Goal: Information Seeking & Learning: Learn about a topic

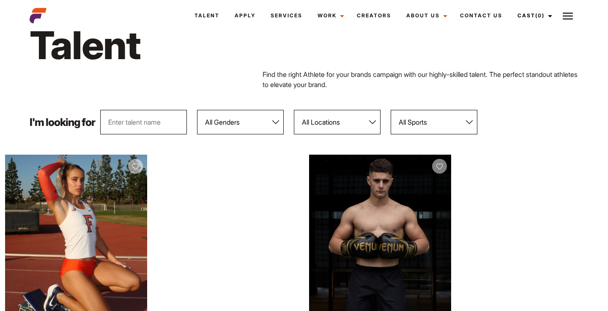
scroll to position [42, 0]
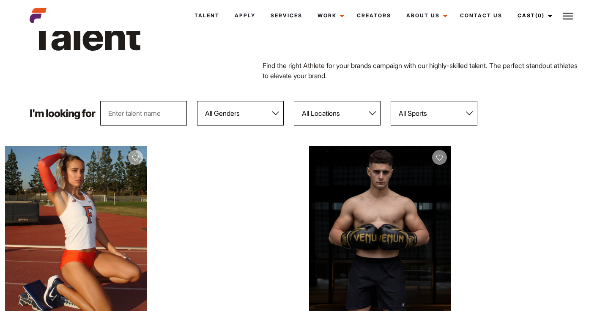
click at [330, 111] on select "All Locations Adelaide Brisbane Darwin Gold Coast Melbourne Perth Sunshine Coas…" at bounding box center [337, 113] width 87 height 25
click at [294, 101] on select "All Locations Adelaide Brisbane Darwin Gold Coast Melbourne Perth Sunshine Coas…" at bounding box center [337, 113] width 87 height 25
click at [249, 120] on select "All Genders Female Male" at bounding box center [240, 113] width 87 height 25
select select "103"
click at [197, 101] on select "All Genders Female Male" at bounding box center [240, 113] width 87 height 25
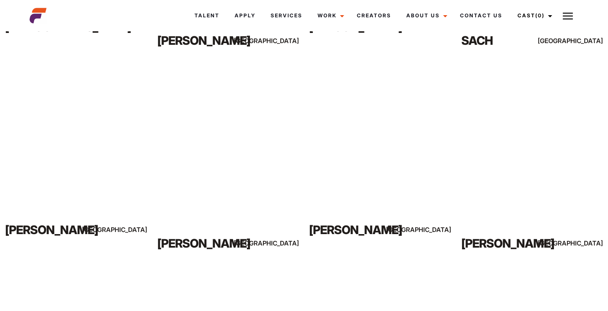
scroll to position [1365, 0]
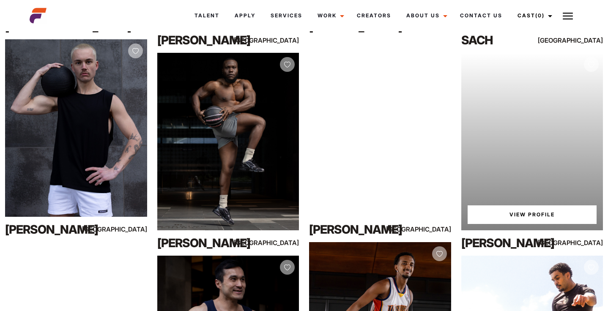
click at [521, 213] on link "View Profile" at bounding box center [532, 215] width 129 height 19
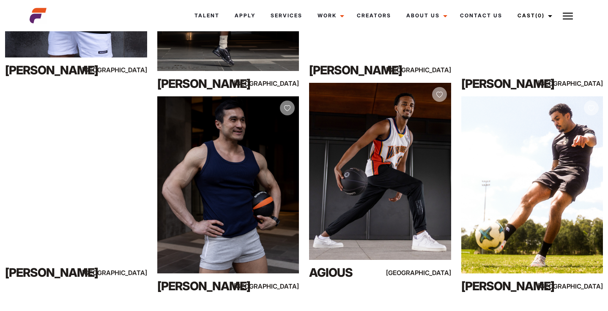
scroll to position [1525, 0]
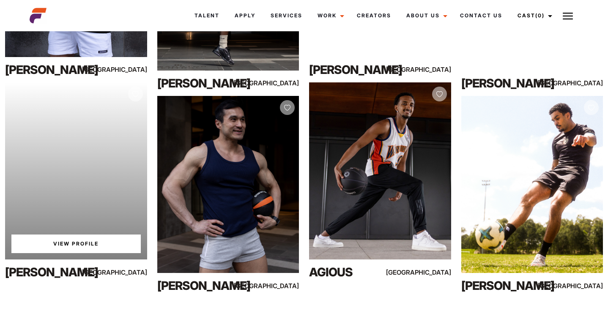
click at [64, 238] on link "View Profile" at bounding box center [75, 244] width 129 height 19
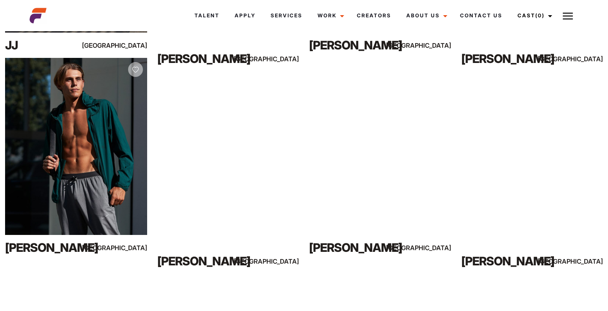
scroll to position [3372, 0]
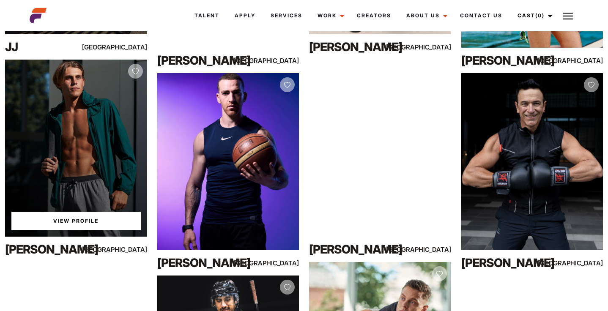
click at [82, 220] on link "View Profile" at bounding box center [75, 221] width 129 height 19
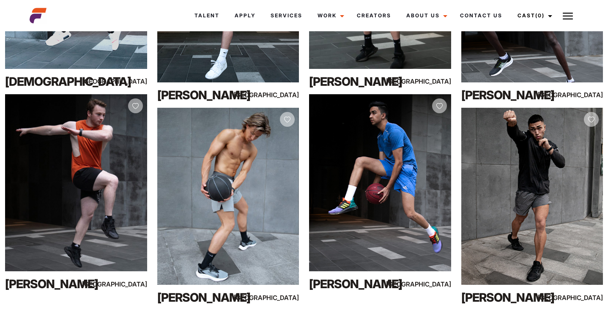
scroll to position [5367, 0]
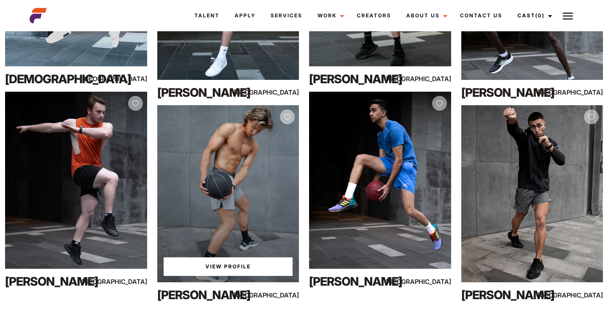
click at [221, 266] on link "View Profile" at bounding box center [228, 267] width 129 height 19
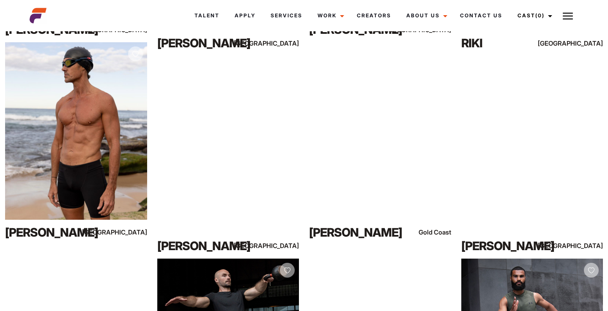
scroll to position [3998, 0]
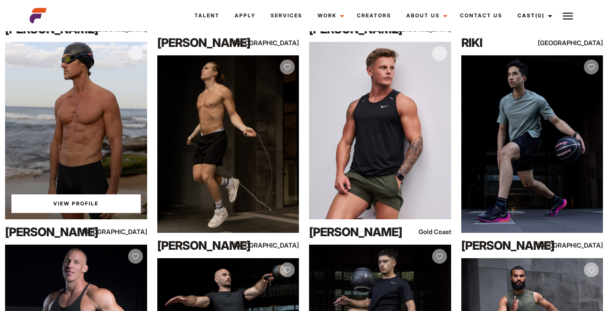
click at [58, 204] on link "View Profile" at bounding box center [75, 204] width 129 height 19
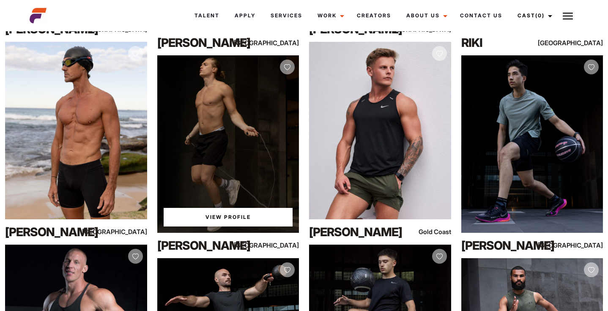
click at [195, 118] on div "View Profile" at bounding box center [228, 143] width 142 height 177
click at [223, 216] on link "View Profile" at bounding box center [228, 217] width 129 height 19
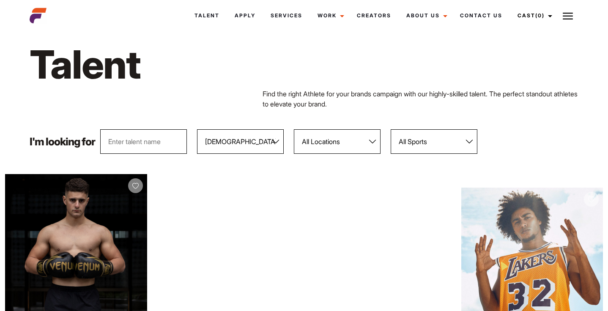
scroll to position [0, 0]
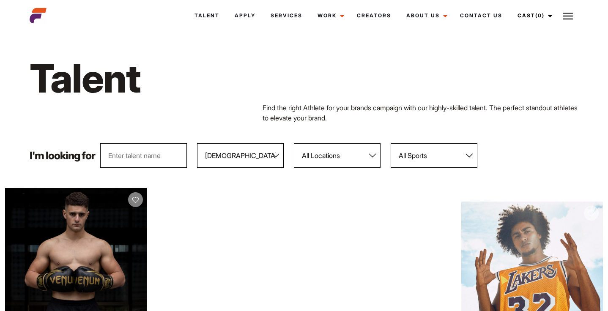
click at [353, 161] on select "All Locations Adelaide Brisbane Darwin Gold Coast Melbourne Perth Sunshine Coas…" at bounding box center [337, 155] width 87 height 25
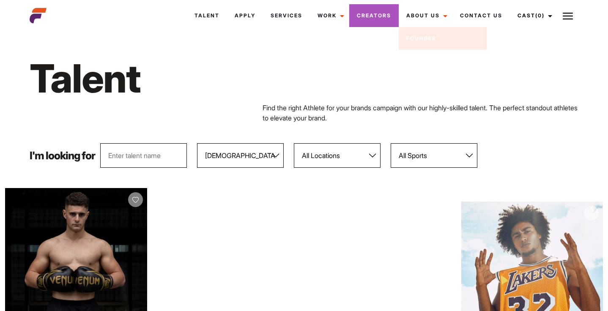
click at [382, 15] on link "Creators" at bounding box center [373, 15] width 49 height 23
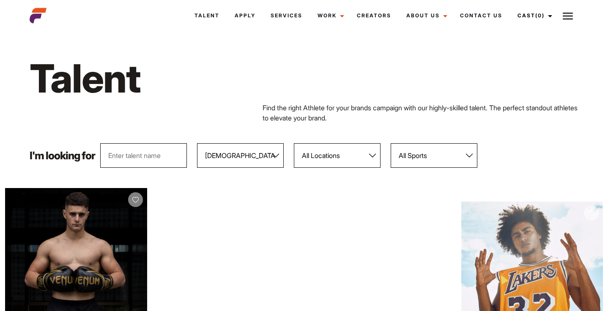
click at [39, 19] on img at bounding box center [38, 15] width 17 height 17
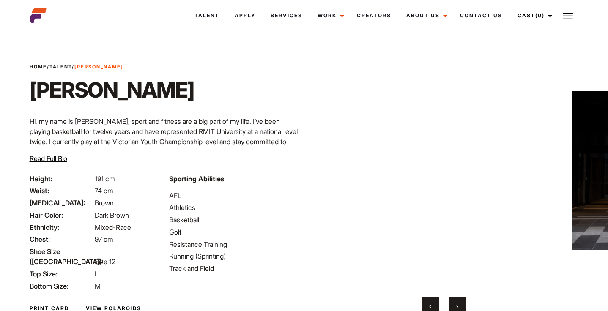
click at [233, 214] on ul "AFL Athletics Basketball Golf Resistance Training Running (Sprinting) Track and…" at bounding box center [234, 232] width 130 height 83
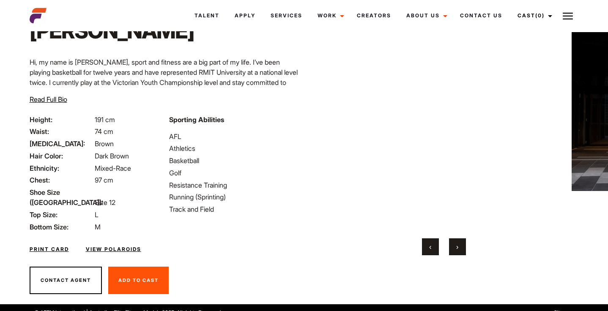
click at [453, 249] on button "›" at bounding box center [457, 246] width 17 height 17
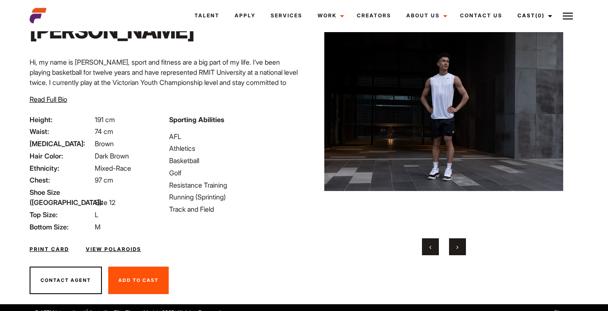
scroll to position [31, 0]
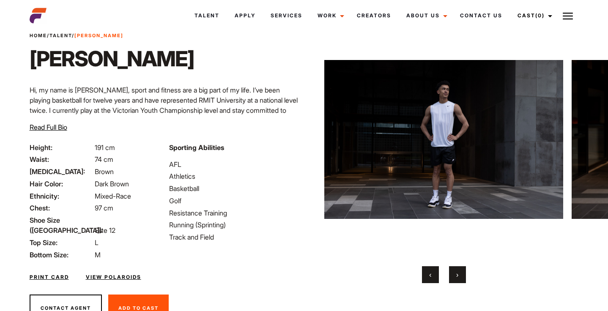
click at [459, 286] on div "Home / Talent / Carson Carson Your browser does not support the video tag. Your…" at bounding box center [443, 168] width 279 height 330
click at [459, 281] on button "›" at bounding box center [457, 274] width 17 height 17
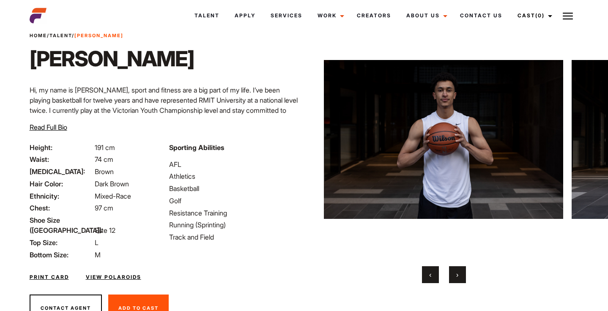
click at [459, 281] on button "›" at bounding box center [457, 274] width 17 height 17
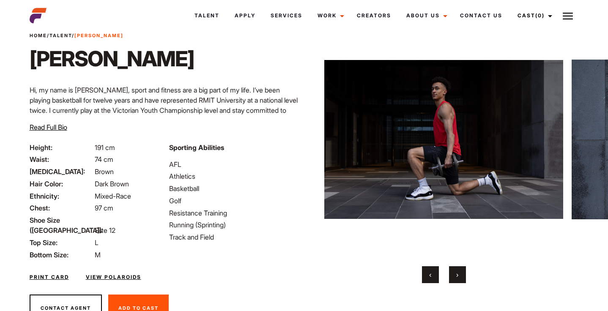
click at [459, 281] on button "›" at bounding box center [457, 274] width 17 height 17
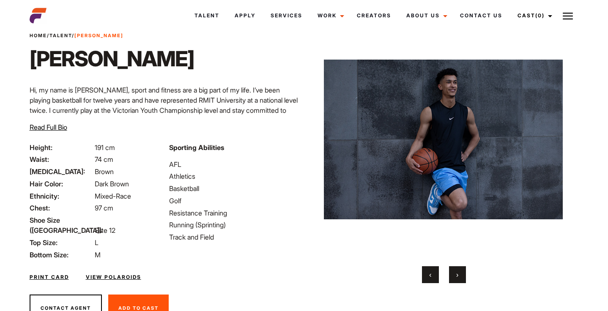
click at [459, 281] on button "›" at bounding box center [457, 274] width 17 height 17
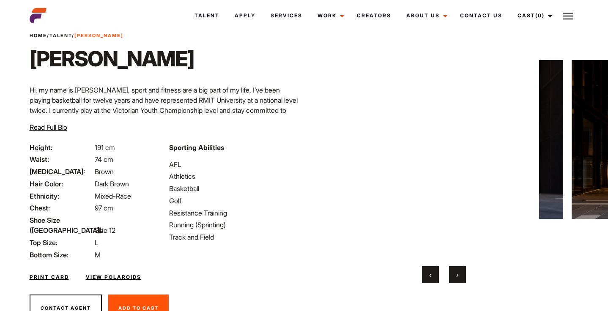
click at [459, 281] on button "›" at bounding box center [457, 274] width 17 height 17
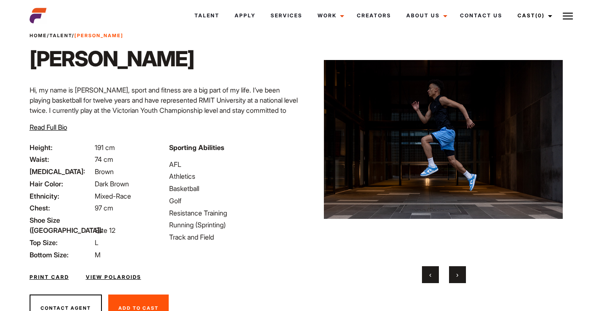
click at [459, 281] on button "›" at bounding box center [457, 274] width 17 height 17
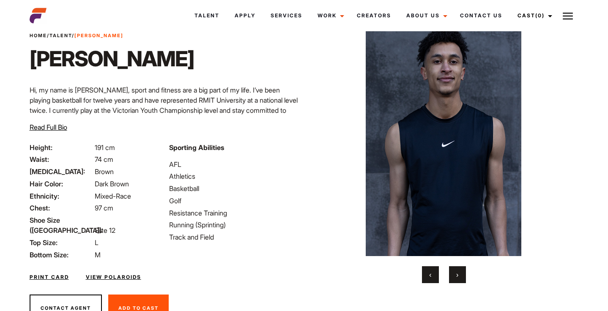
click at [459, 281] on button "›" at bounding box center [457, 274] width 17 height 17
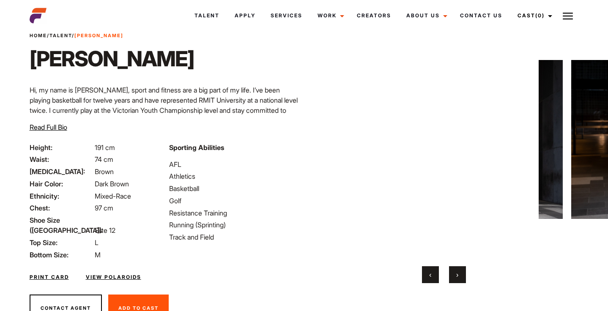
click at [459, 281] on button "›" at bounding box center [457, 274] width 17 height 17
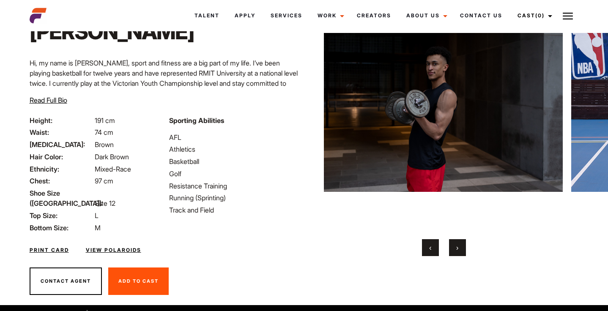
scroll to position [0, 0]
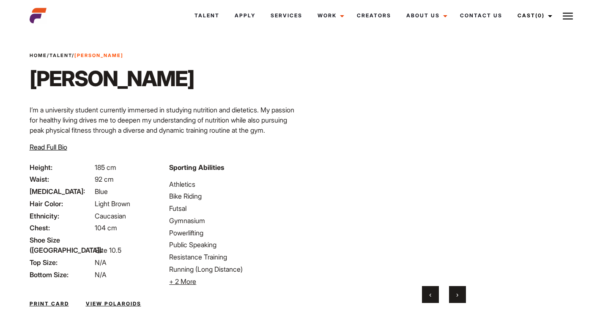
scroll to position [14, 0]
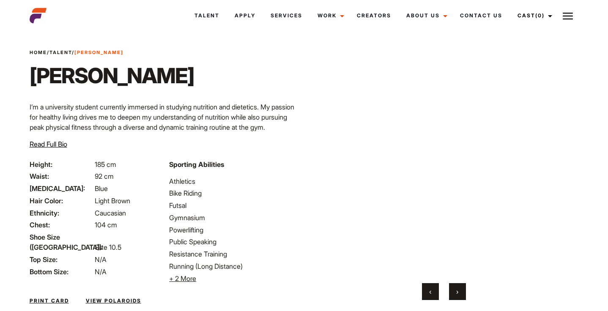
click at [462, 296] on button "›" at bounding box center [457, 291] width 17 height 17
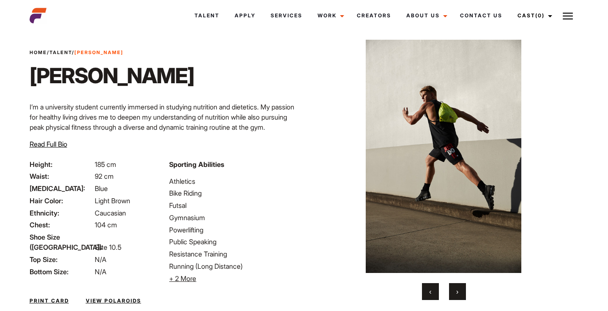
click at [462, 296] on button "›" at bounding box center [457, 291] width 17 height 17
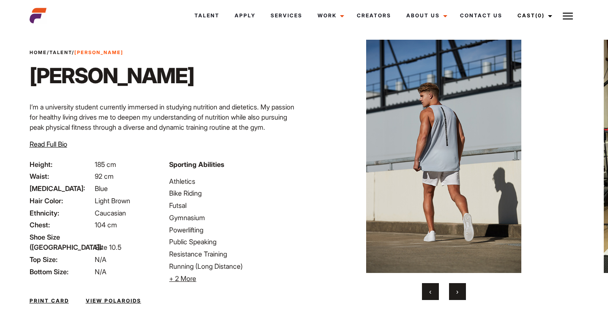
click at [462, 296] on button "›" at bounding box center [457, 291] width 17 height 17
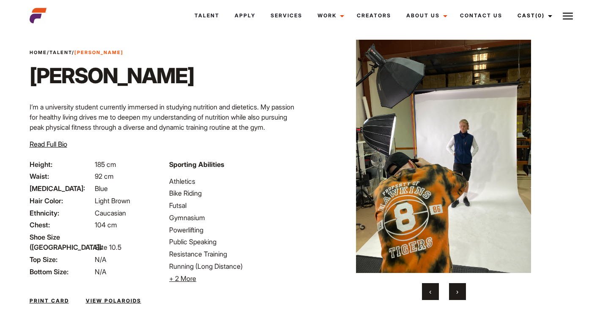
click at [462, 296] on button "›" at bounding box center [457, 291] width 17 height 17
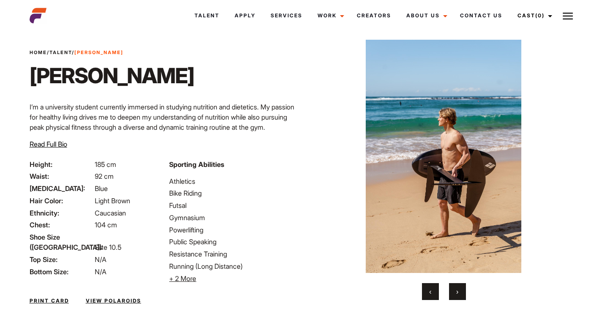
click at [462, 296] on button "›" at bounding box center [457, 291] width 17 height 17
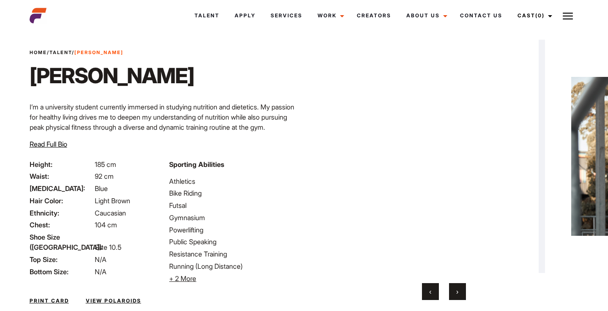
click at [462, 296] on button "›" at bounding box center [457, 291] width 17 height 17
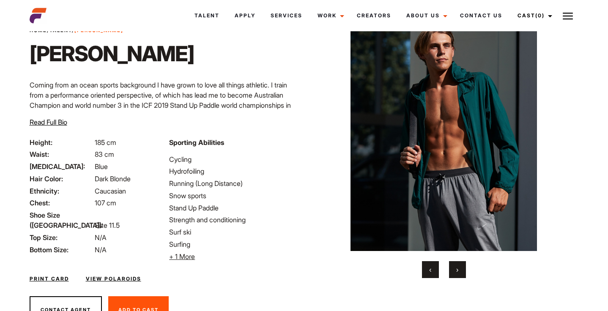
scroll to position [30, 0]
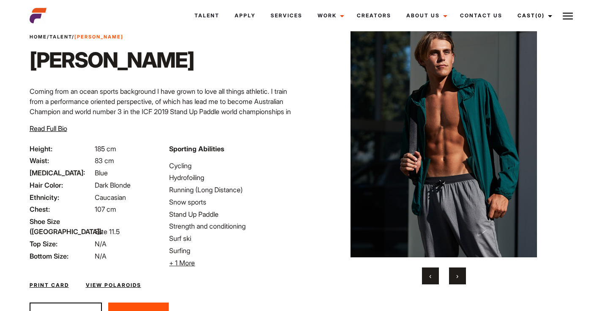
click at [463, 272] on button "›" at bounding box center [457, 276] width 17 height 17
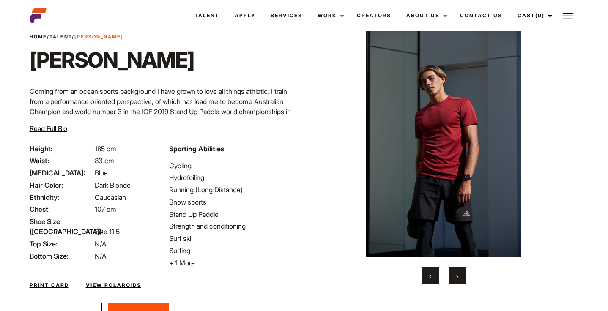
click at [463, 272] on button "›" at bounding box center [457, 276] width 17 height 17
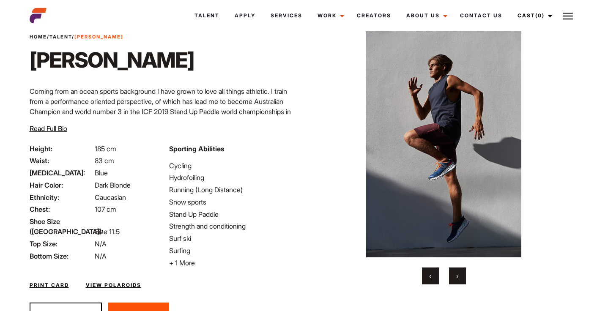
click at [463, 272] on button "›" at bounding box center [457, 276] width 17 height 17
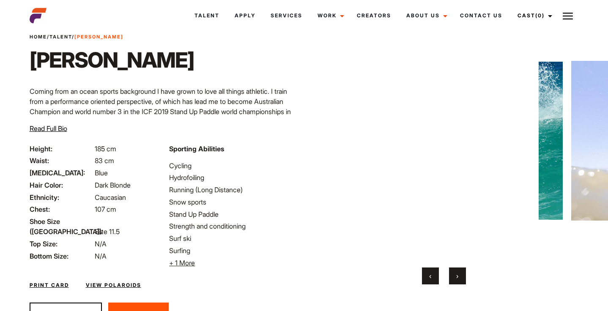
click at [463, 272] on button "›" at bounding box center [457, 276] width 17 height 17
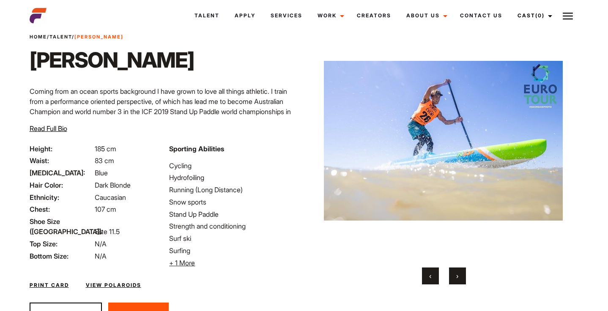
click at [463, 272] on button "›" at bounding box center [457, 276] width 17 height 17
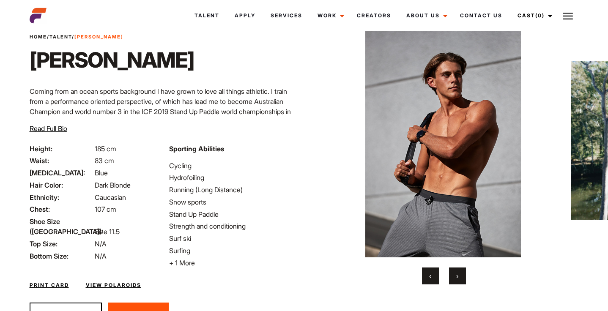
click at [463, 272] on button "›" at bounding box center [457, 276] width 17 height 17
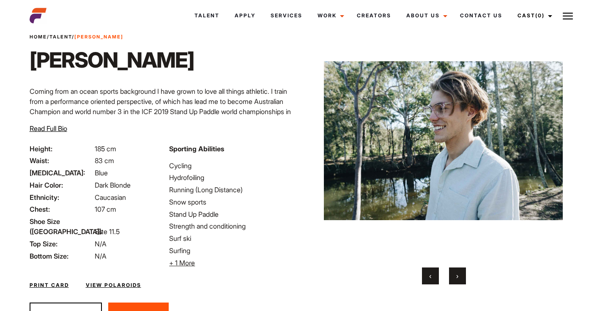
click at [462, 272] on button "›" at bounding box center [457, 276] width 17 height 17
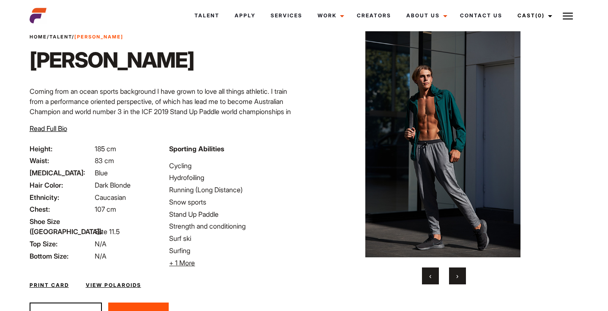
click at [420, 274] on div "‹ ›" at bounding box center [443, 276] width 239 height 17
click at [423, 275] on button "‹" at bounding box center [430, 276] width 17 height 17
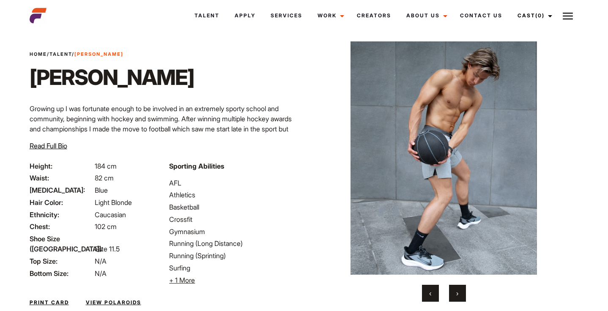
scroll to position [19, 0]
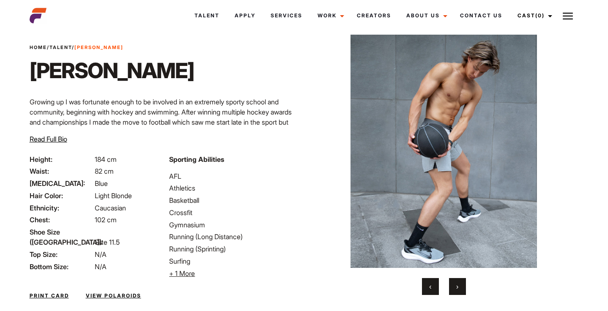
click at [459, 289] on button "›" at bounding box center [457, 286] width 17 height 17
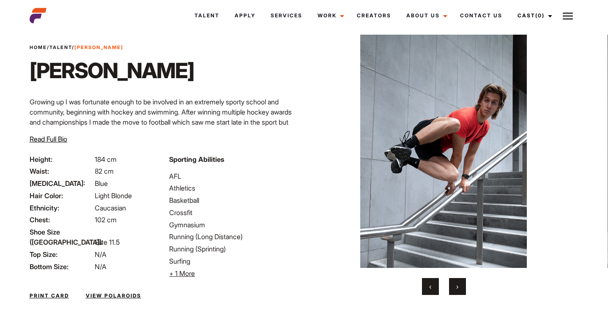
click at [459, 289] on button "›" at bounding box center [457, 286] width 17 height 17
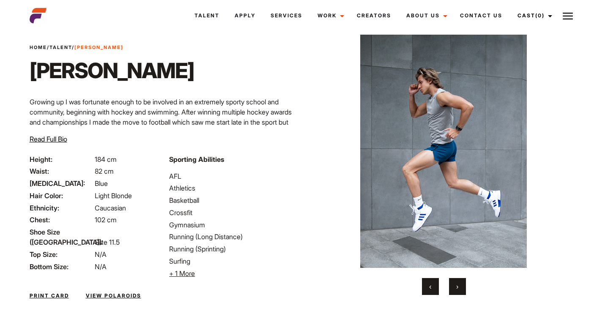
click at [458, 289] on span "›" at bounding box center [457, 286] width 2 height 8
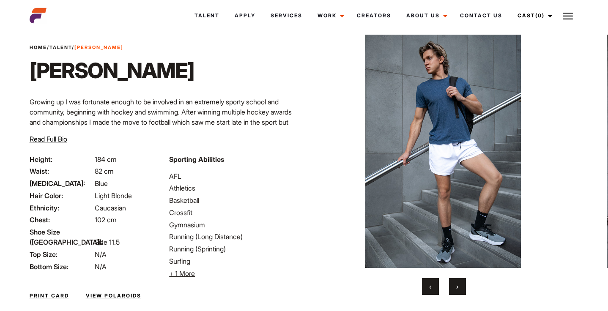
click at [458, 289] on span "›" at bounding box center [457, 286] width 2 height 8
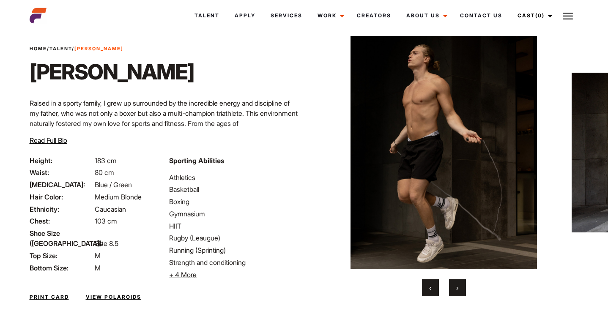
scroll to position [19, 0]
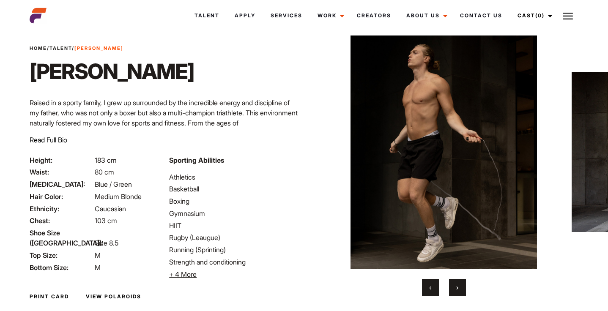
click at [454, 293] on button "›" at bounding box center [457, 287] width 17 height 17
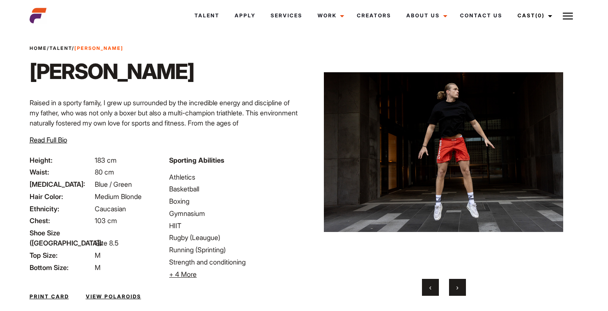
click at [454, 292] on button "›" at bounding box center [457, 287] width 17 height 17
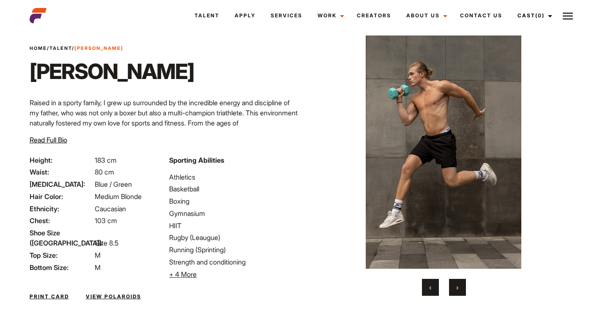
click at [454, 292] on button "›" at bounding box center [457, 287] width 17 height 17
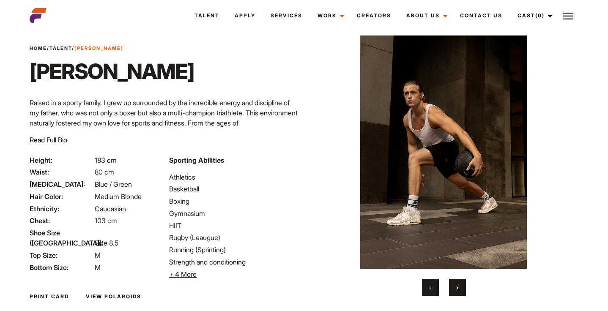
click at [454, 292] on button "›" at bounding box center [457, 287] width 17 height 17
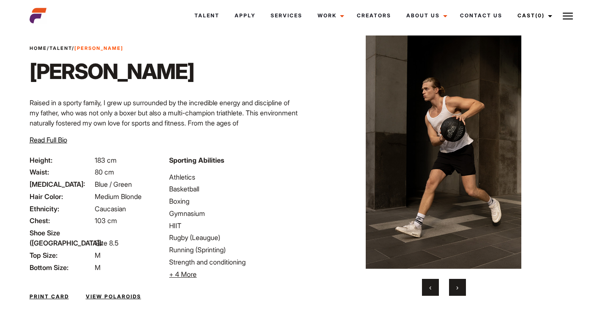
click at [454, 292] on button "›" at bounding box center [457, 287] width 17 height 17
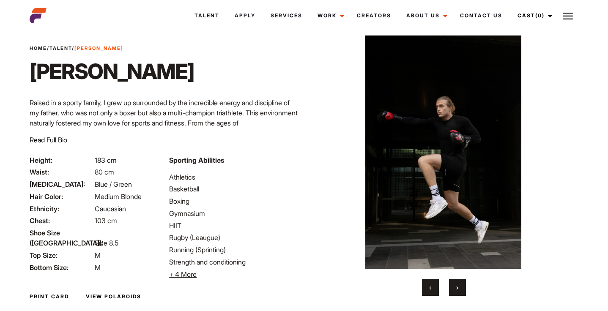
click at [454, 292] on button "›" at bounding box center [457, 287] width 17 height 17
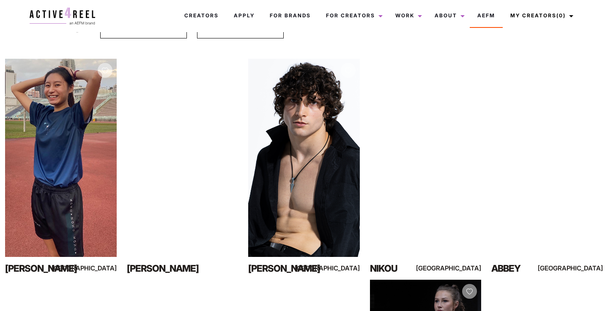
scroll to position [111, 0]
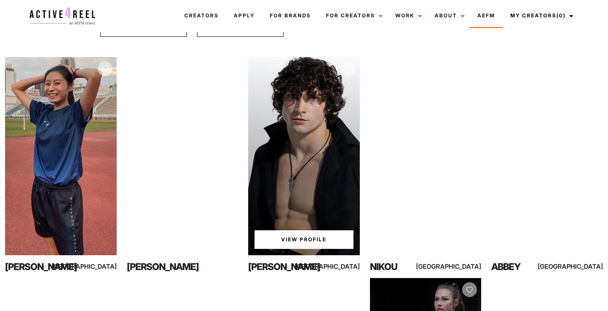
click at [288, 241] on link "View Profile" at bounding box center [304, 239] width 99 height 19
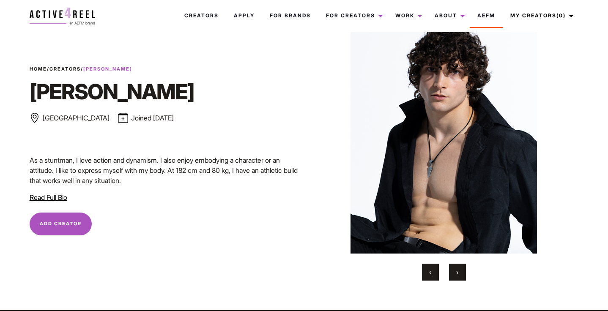
scroll to position [27, 0]
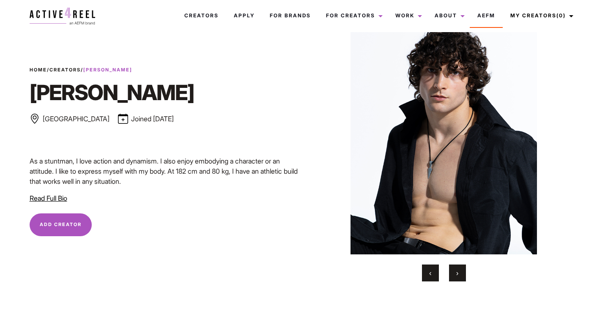
click at [456, 276] on span "›" at bounding box center [457, 273] width 2 height 8
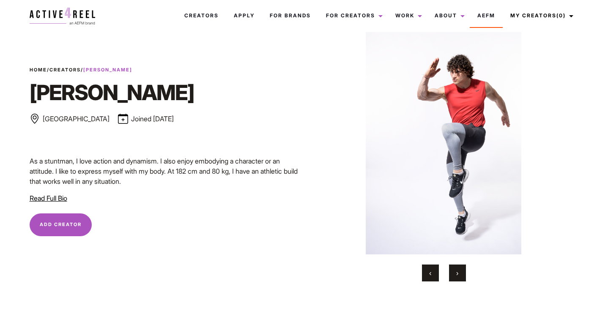
click at [456, 276] on span "›" at bounding box center [457, 273] width 2 height 8
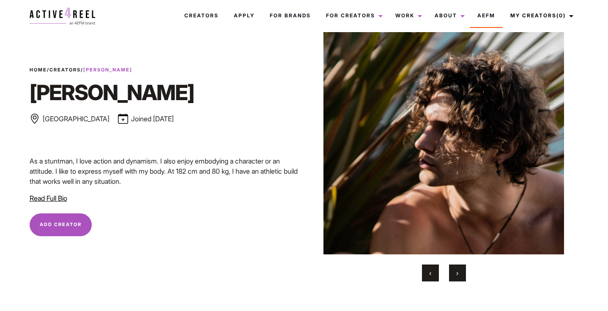
click at [456, 276] on span "›" at bounding box center [457, 273] width 2 height 8
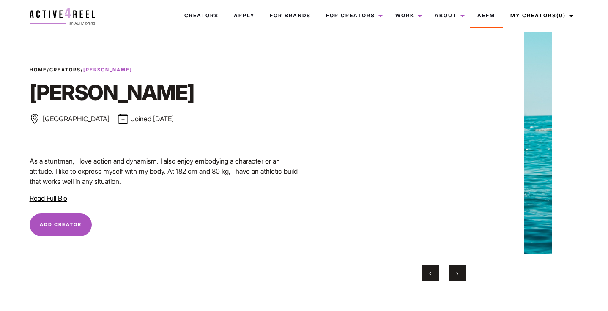
click at [456, 276] on span "›" at bounding box center [457, 273] width 2 height 8
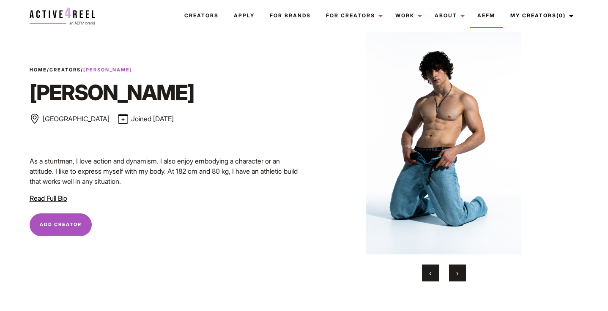
click at [456, 276] on span "›" at bounding box center [457, 273] width 2 height 8
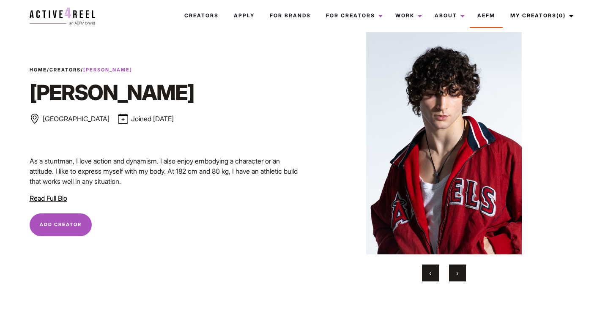
click at [456, 276] on span "›" at bounding box center [457, 273] width 2 height 8
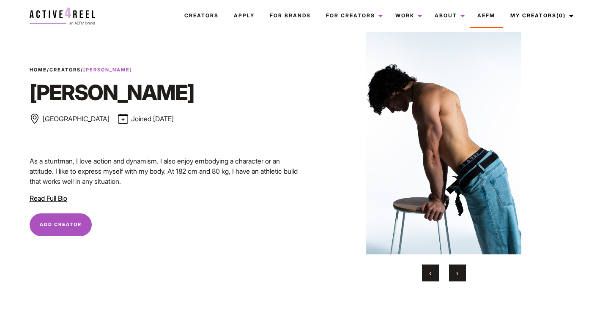
click at [456, 276] on span "›" at bounding box center [457, 273] width 2 height 8
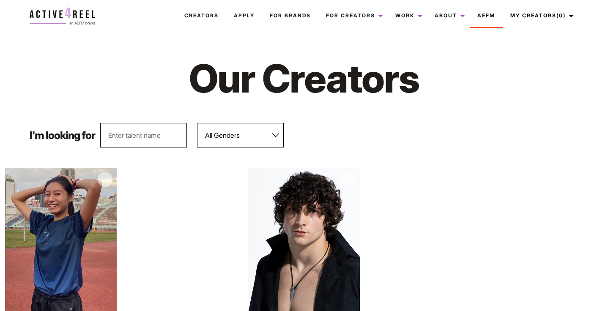
scroll to position [111, 0]
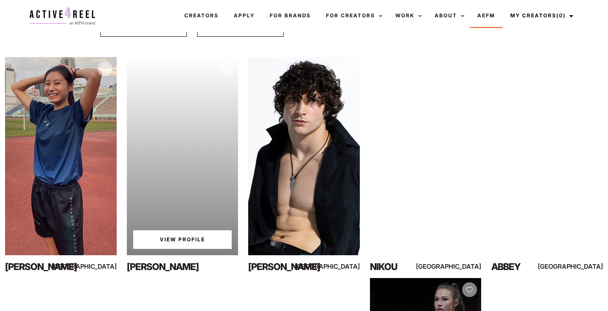
click at [145, 271] on div "Alex T" at bounding box center [160, 267] width 67 height 14
click at [164, 244] on link "View Profile" at bounding box center [182, 239] width 99 height 19
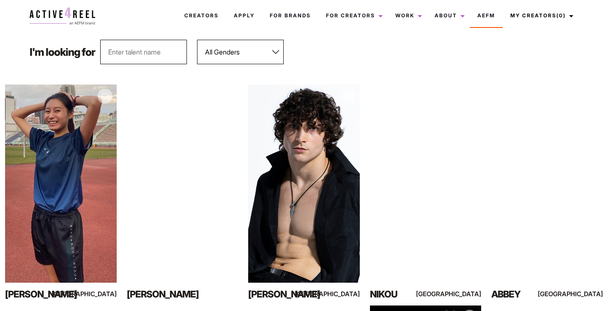
scroll to position [0, 0]
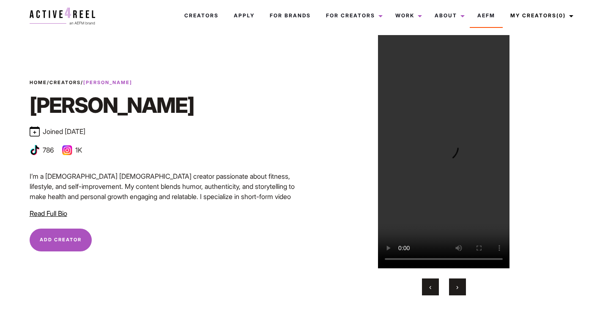
scroll to position [14, 0]
click at [459, 282] on button "›" at bounding box center [457, 286] width 17 height 17
click at [460, 287] on button "›" at bounding box center [457, 286] width 17 height 17
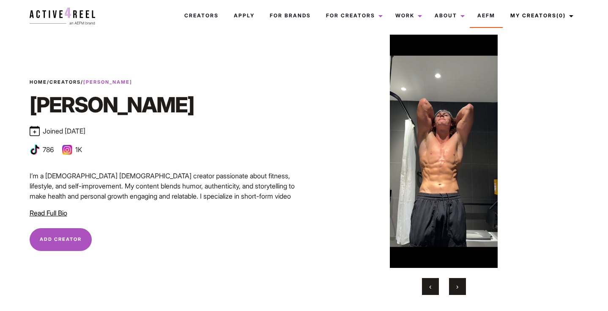
click at [458, 285] on span "›" at bounding box center [457, 286] width 2 height 8
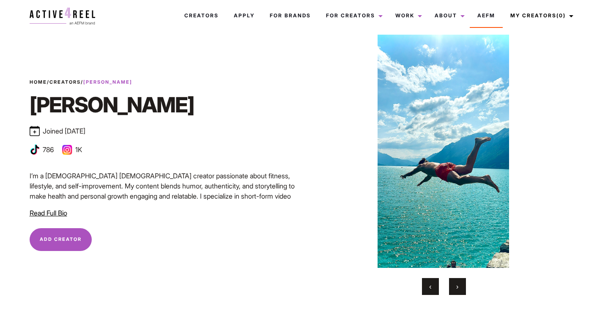
click at [455, 288] on button "›" at bounding box center [457, 286] width 17 height 17
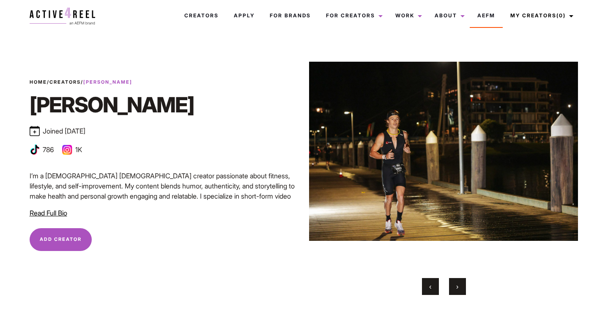
click at [424, 288] on button "‹" at bounding box center [430, 286] width 17 height 17
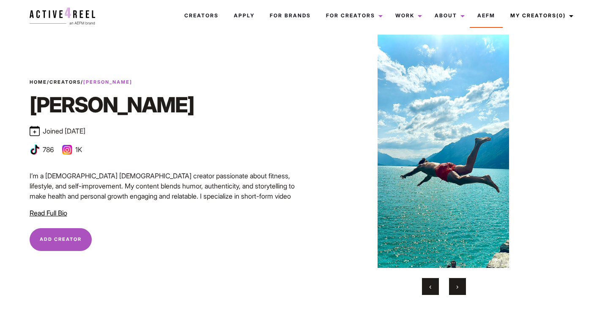
click at [458, 293] on button "›" at bounding box center [457, 286] width 17 height 17
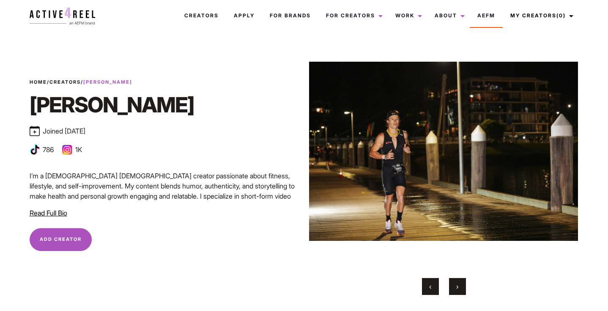
click at [458, 293] on button "›" at bounding box center [457, 286] width 17 height 17
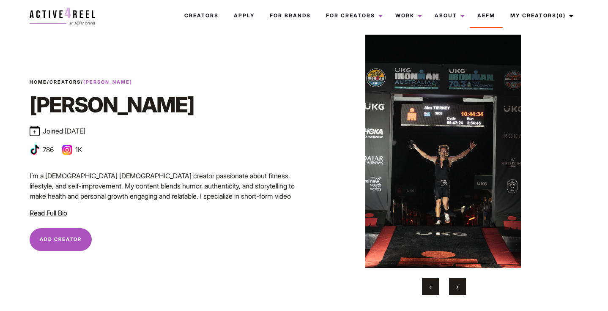
click at [435, 290] on button "‹" at bounding box center [430, 286] width 17 height 17
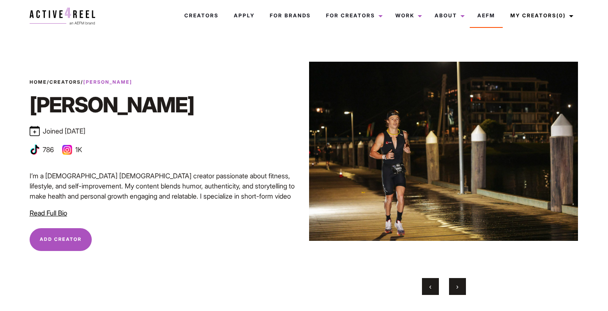
click at [435, 290] on button "‹" at bounding box center [430, 286] width 17 height 17
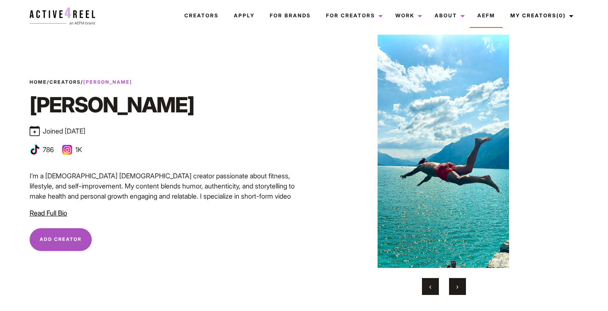
click at [435, 290] on button "‹" at bounding box center [430, 286] width 17 height 17
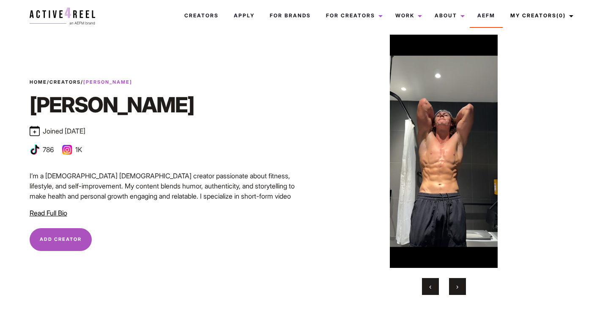
click at [435, 290] on button "‹" at bounding box center [430, 286] width 17 height 17
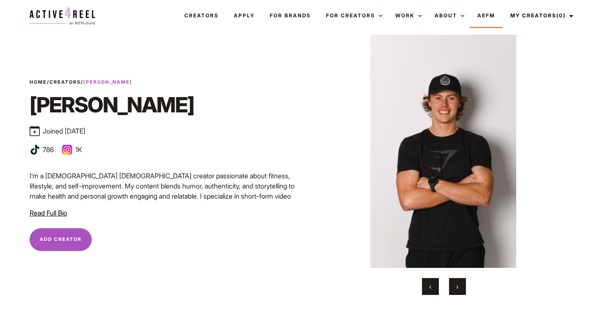
click at [435, 290] on button "‹" at bounding box center [430, 286] width 17 height 17
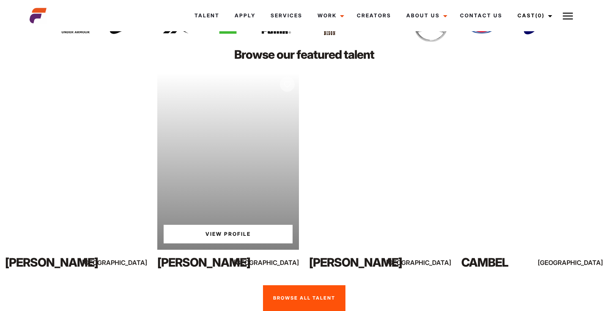
scroll to position [1754, 0]
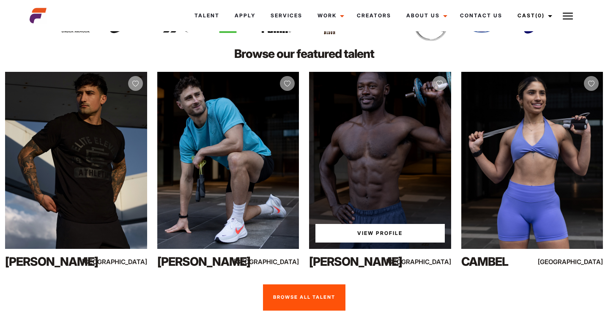
click at [366, 234] on link "View Profile" at bounding box center [379, 233] width 129 height 19
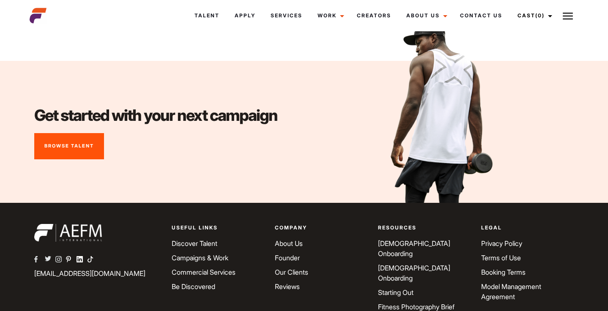
scroll to position [3099, 0]
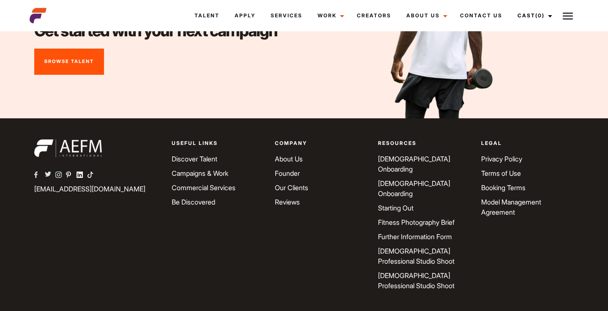
click at [189, 203] on link "Be Discovered" at bounding box center [194, 202] width 44 height 8
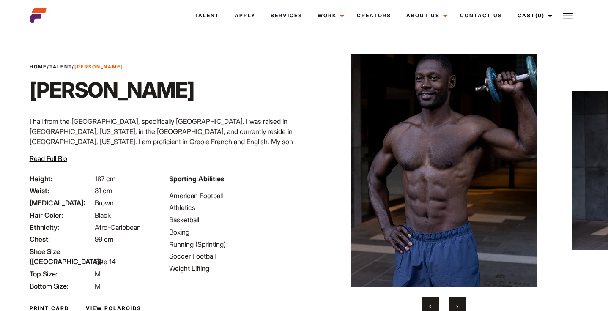
click at [460, 303] on button "›" at bounding box center [457, 306] width 17 height 17
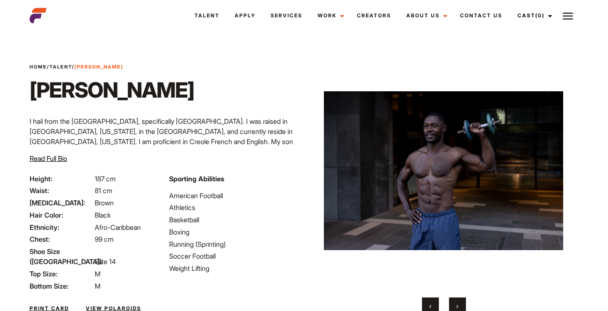
click at [460, 303] on button "›" at bounding box center [457, 306] width 17 height 17
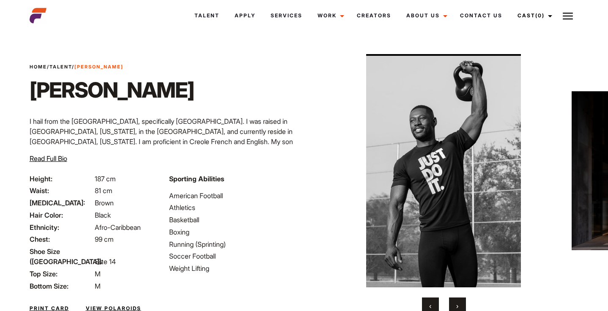
click at [460, 303] on button "›" at bounding box center [457, 306] width 17 height 17
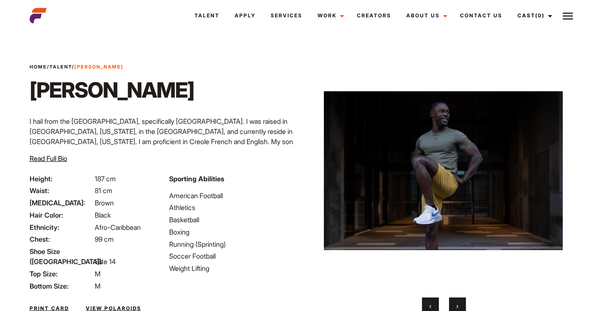
click at [460, 303] on button "›" at bounding box center [457, 306] width 17 height 17
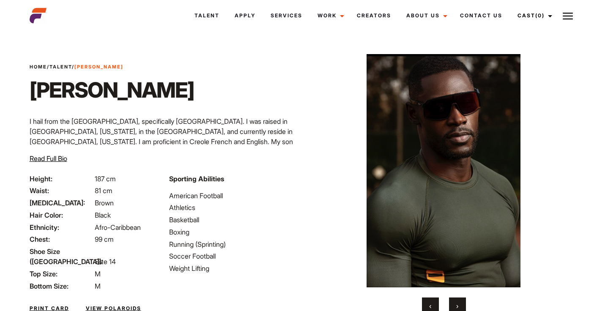
click at [460, 303] on button "›" at bounding box center [457, 306] width 17 height 17
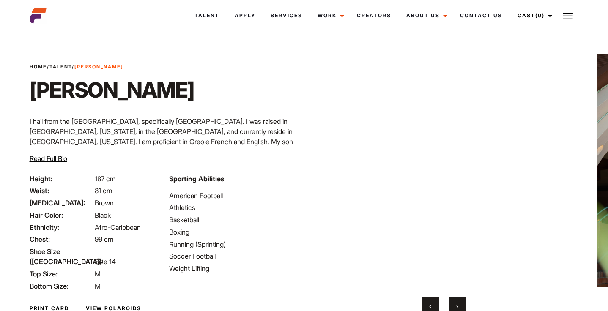
click at [460, 303] on button "›" at bounding box center [457, 306] width 17 height 17
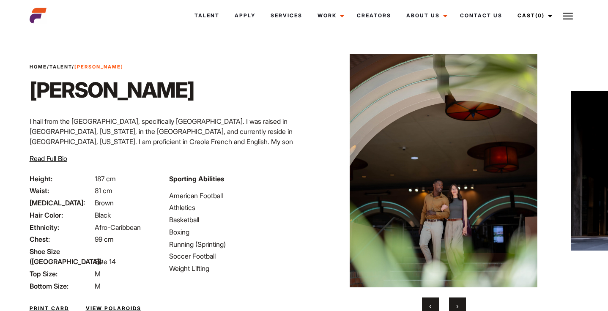
click at [460, 303] on button "›" at bounding box center [457, 306] width 17 height 17
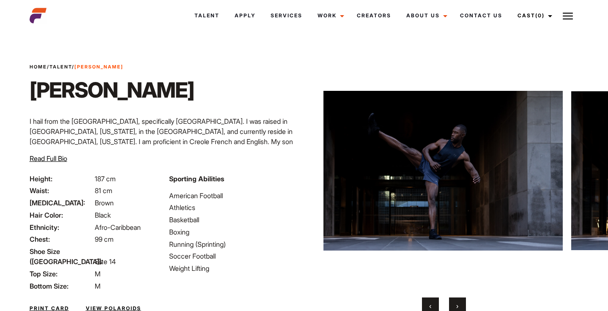
click at [460, 303] on button "›" at bounding box center [457, 306] width 17 height 17
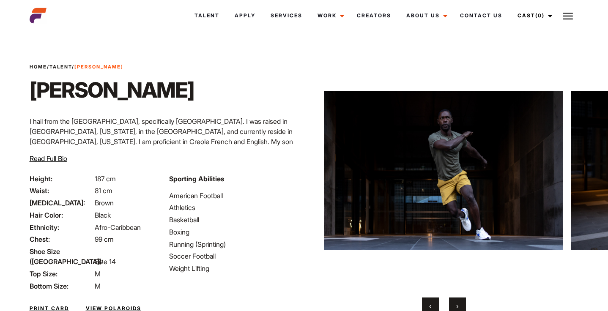
click at [460, 303] on button "›" at bounding box center [457, 306] width 17 height 17
